Goal: Information Seeking & Learning: Learn about a topic

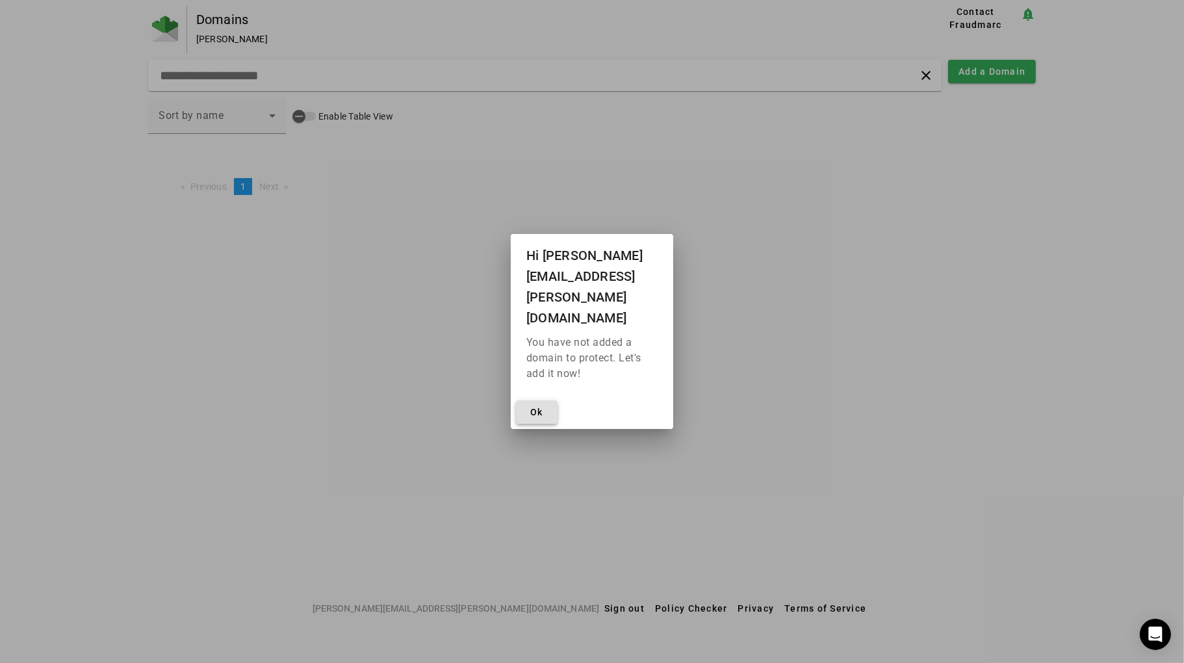
click at [552, 396] on span at bounding box center [537, 411] width 42 height 31
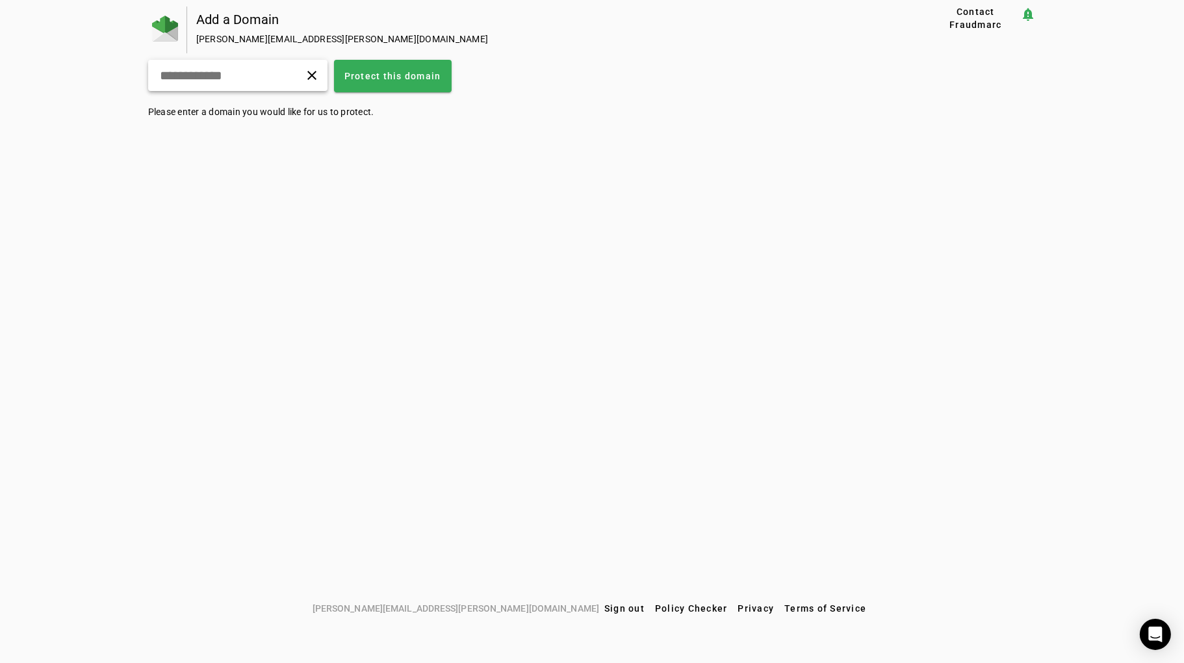
click at [242, 79] on input "text" at bounding box center [207, 76] width 99 height 16
type input "**********"
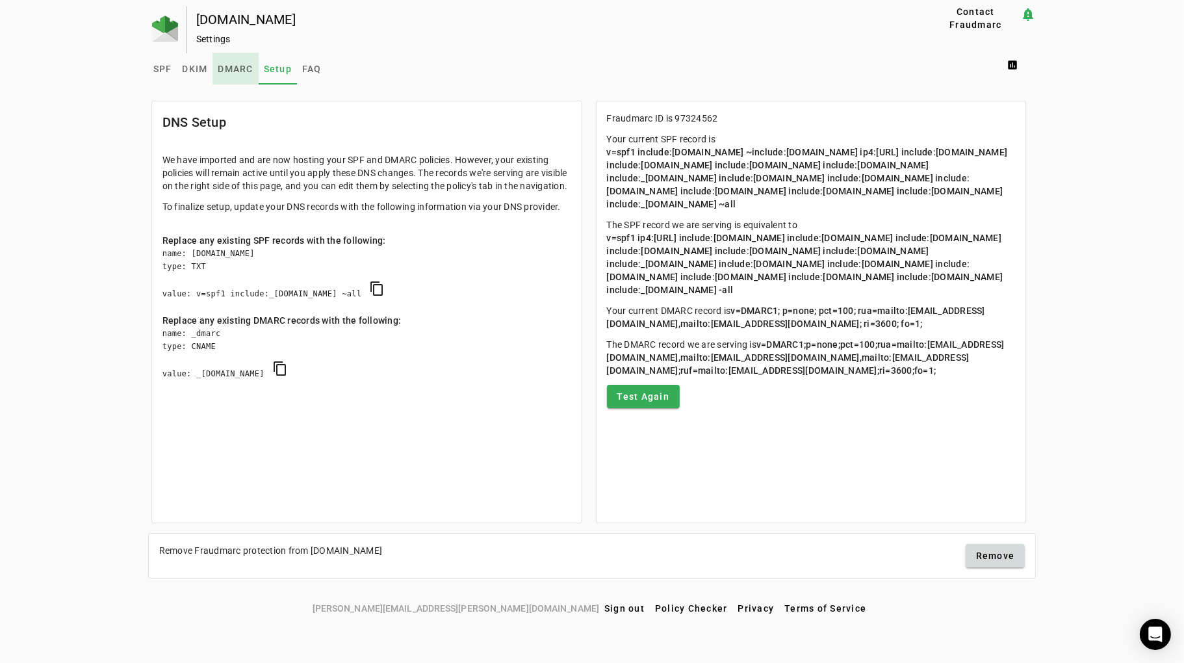
click at [231, 71] on span "DMARC" at bounding box center [235, 68] width 35 height 9
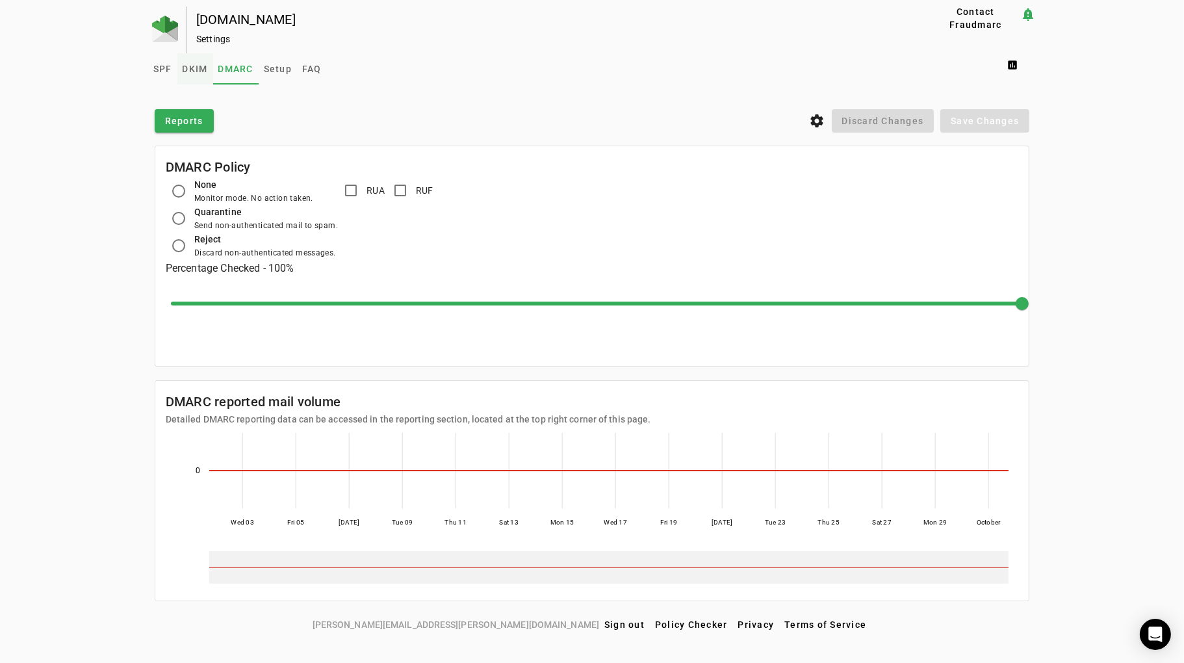
click at [192, 69] on span "DKIM" at bounding box center [195, 68] width 25 height 9
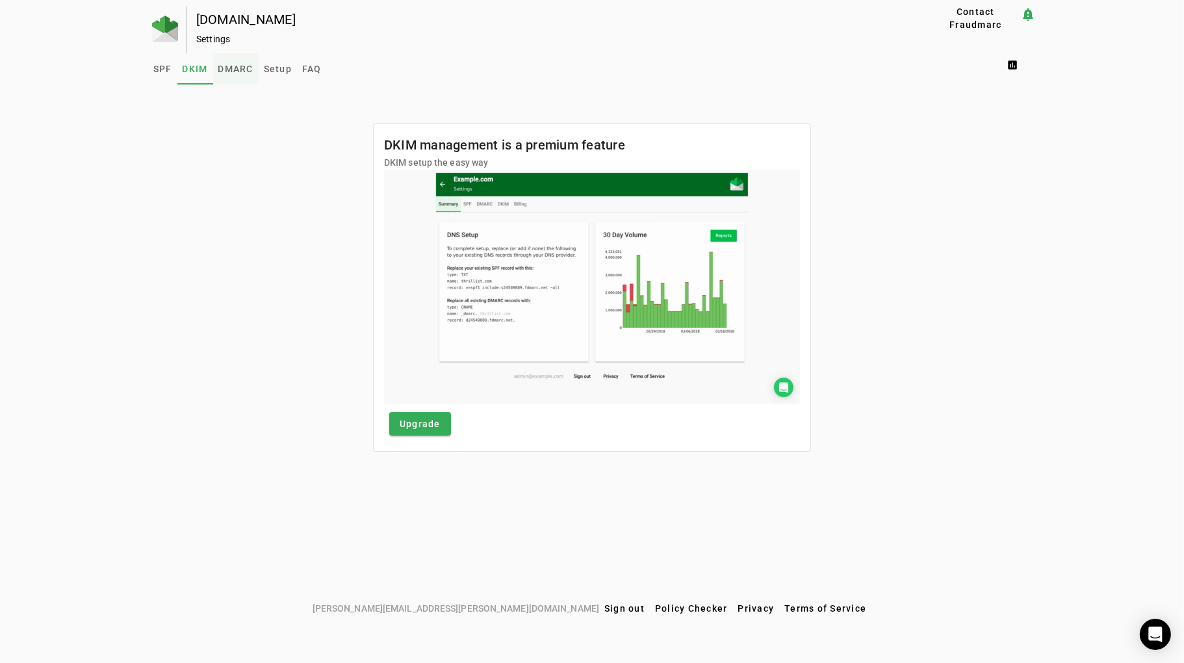
click at [231, 64] on span "DMARC" at bounding box center [235, 68] width 35 height 9
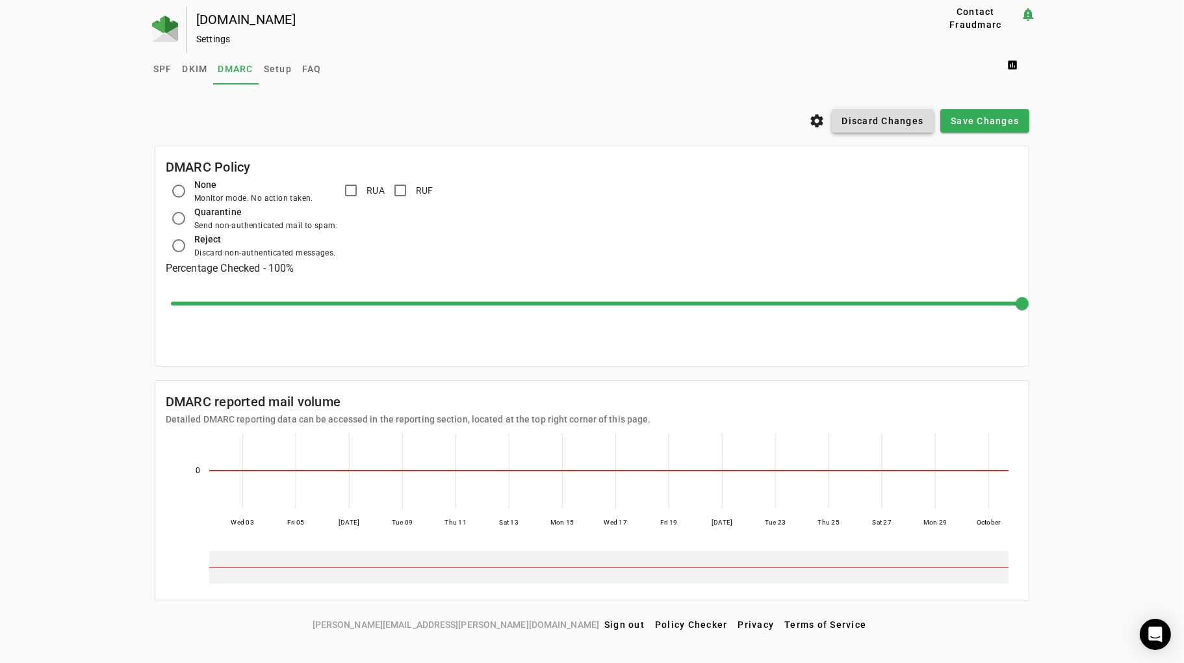
click at [882, 116] on span "Discard Changes" at bounding box center [883, 120] width 82 height 13
click at [168, 71] on span "SPF" at bounding box center [162, 68] width 19 height 9
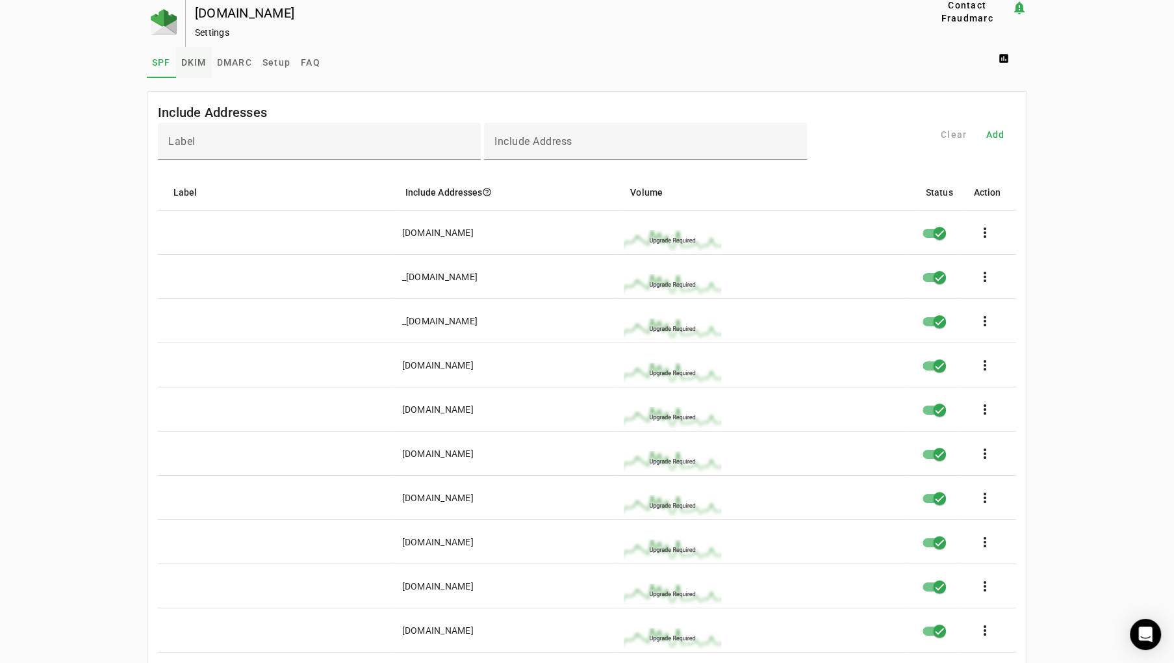
scroll to position [7, 0]
click at [195, 68] on span "DKIM" at bounding box center [193, 61] width 25 height 31
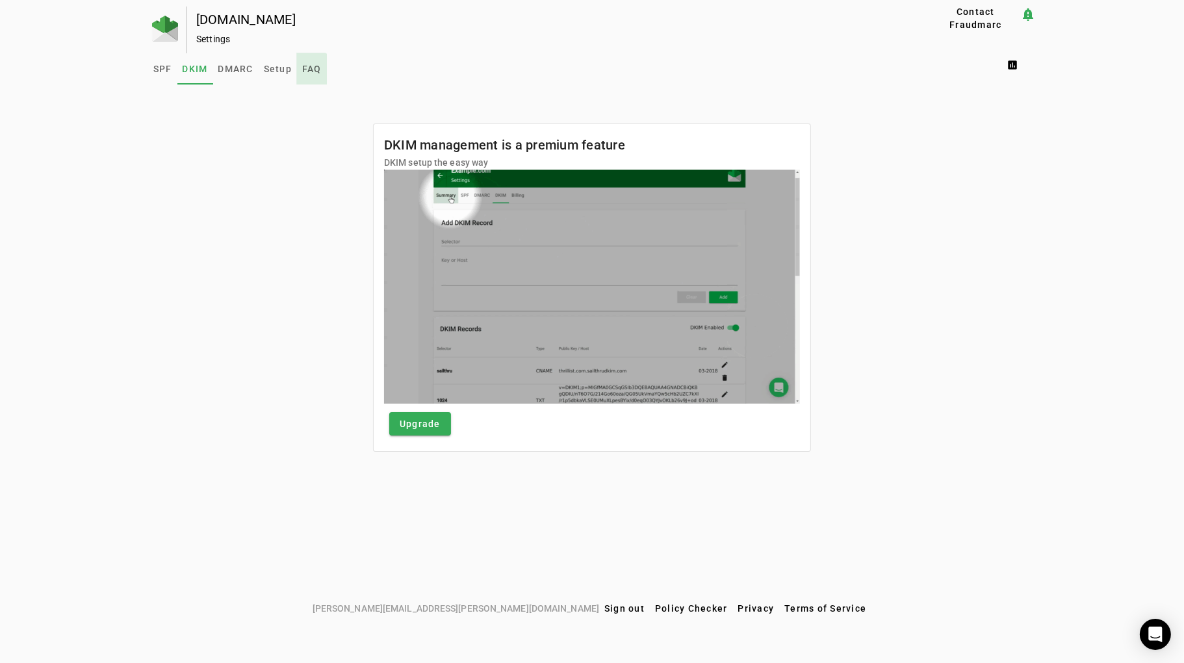
click at [311, 71] on span "FAQ" at bounding box center [311, 68] width 19 height 9
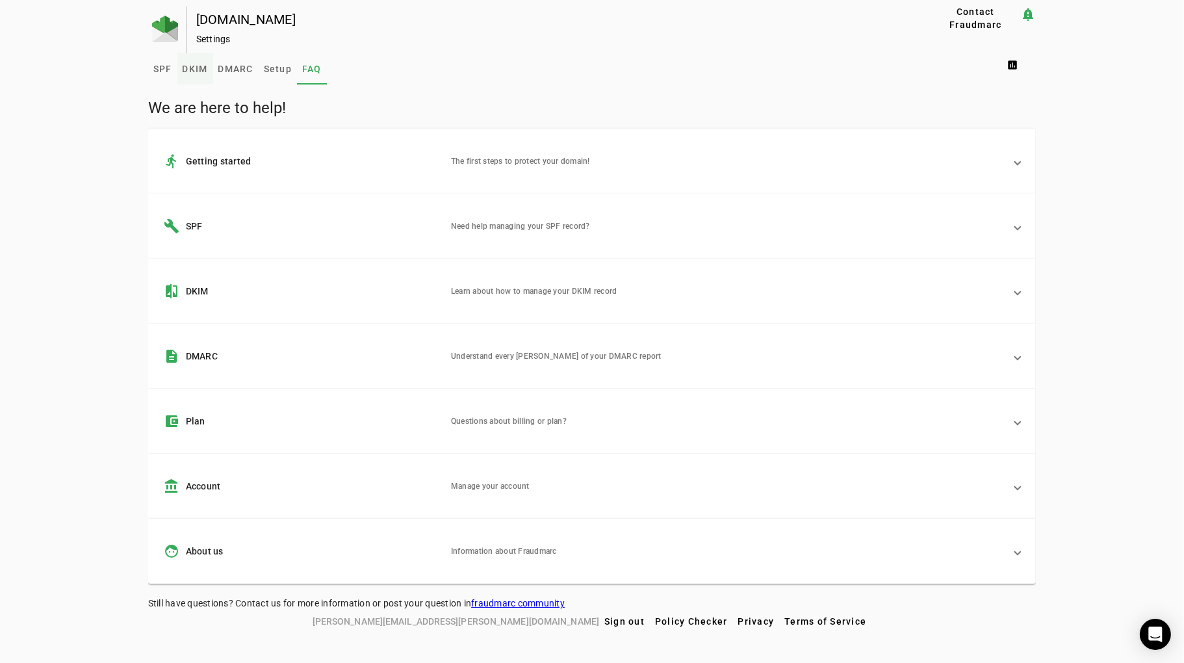
click at [194, 67] on span "DKIM" at bounding box center [195, 68] width 25 height 9
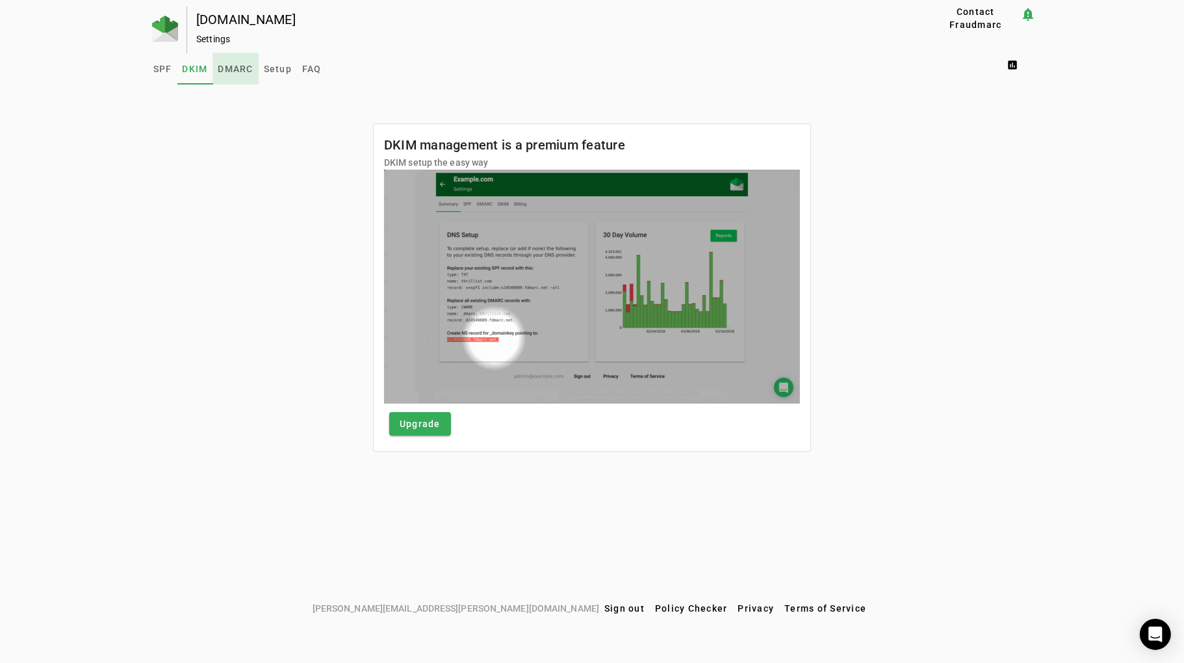
click at [231, 70] on span "DMARC" at bounding box center [235, 68] width 35 height 9
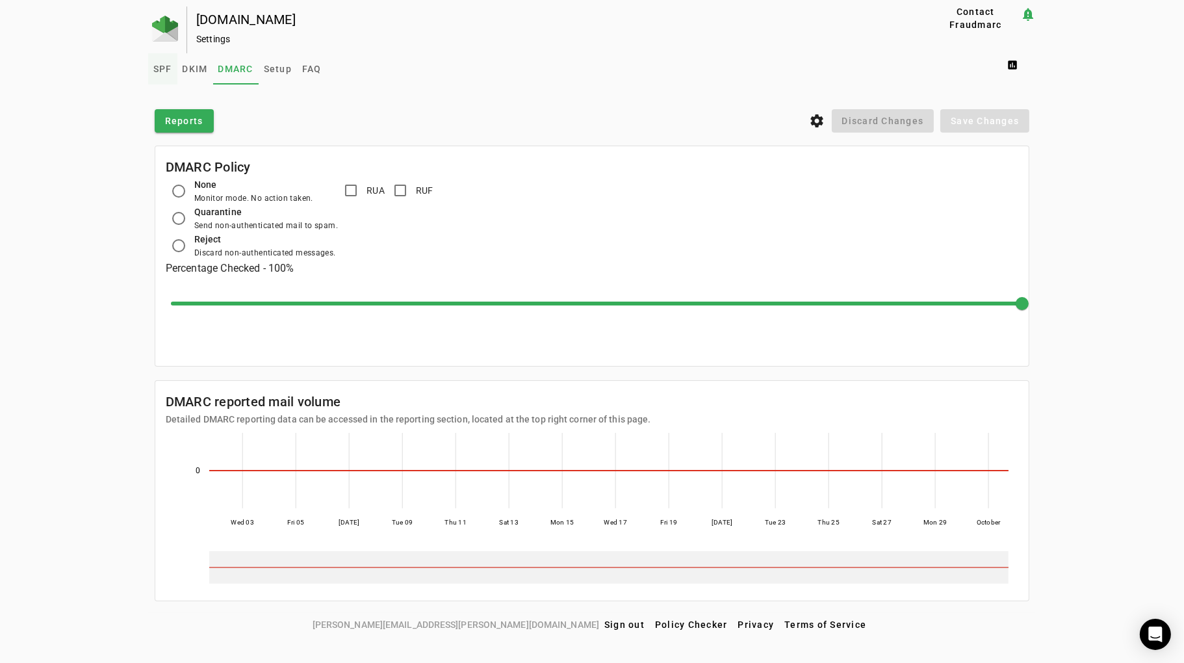
click at [155, 73] on span "SPF" at bounding box center [162, 68] width 19 height 9
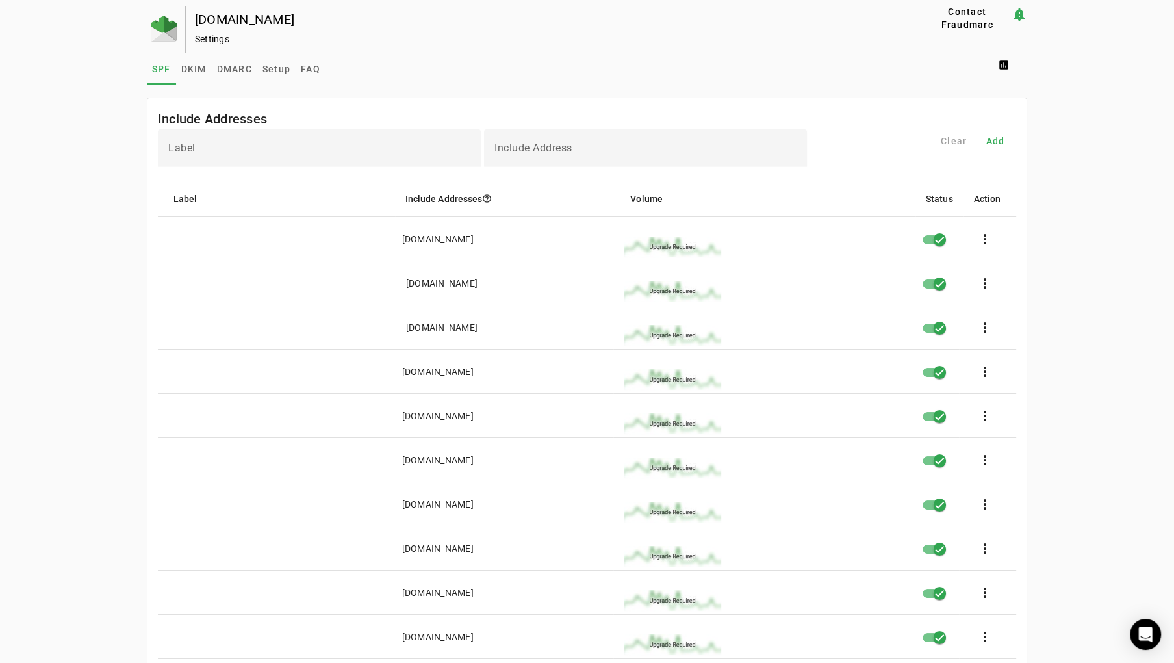
click at [206, 37] on div "Settings" at bounding box center [538, 38] width 686 height 13
click at [188, 64] on span "DKIM" at bounding box center [193, 68] width 25 height 9
